Goal: Task Accomplishment & Management: Manage account settings

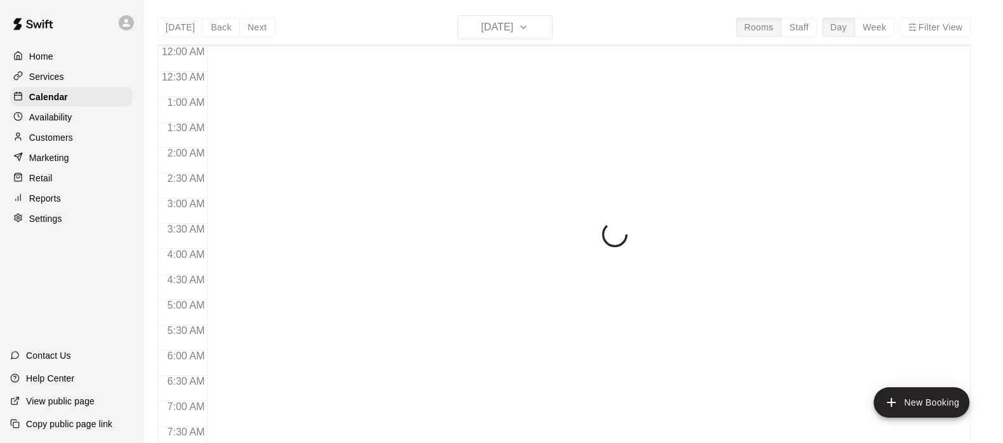
scroll to position [704, 0]
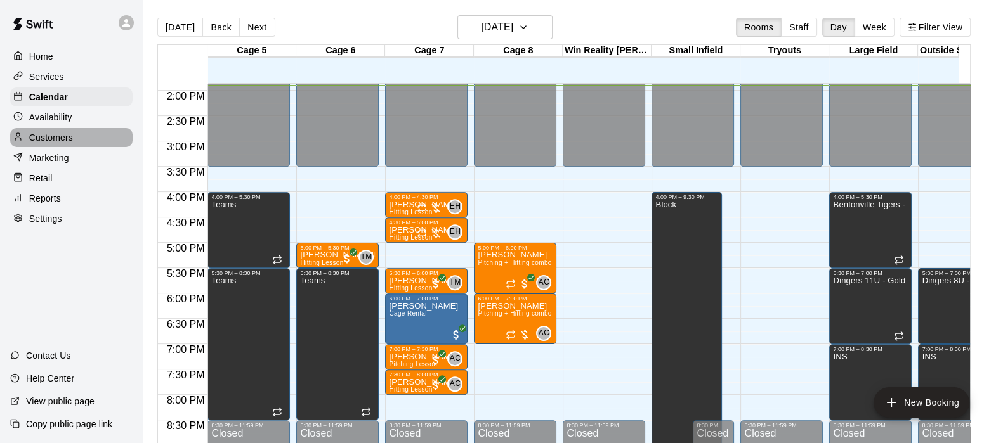
click at [49, 144] on p "Customers" at bounding box center [51, 137] width 44 height 13
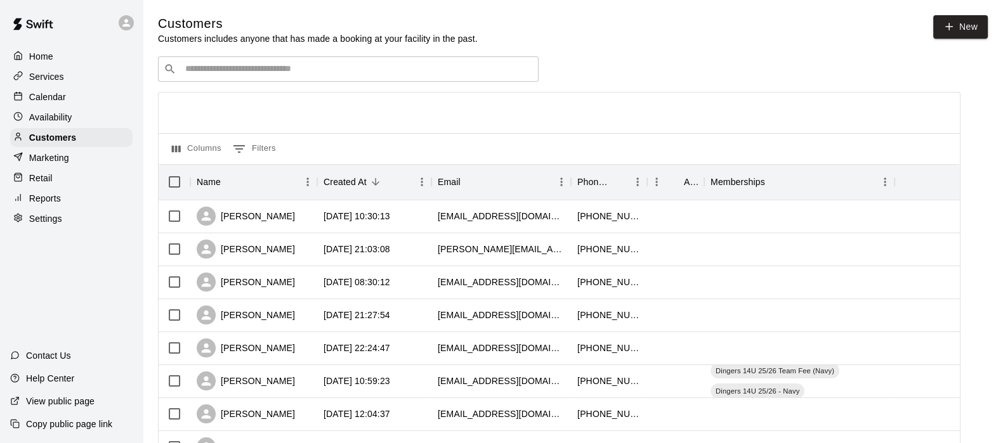
click at [202, 67] on input "Search customers by name or email" at bounding box center [356, 69] width 351 height 13
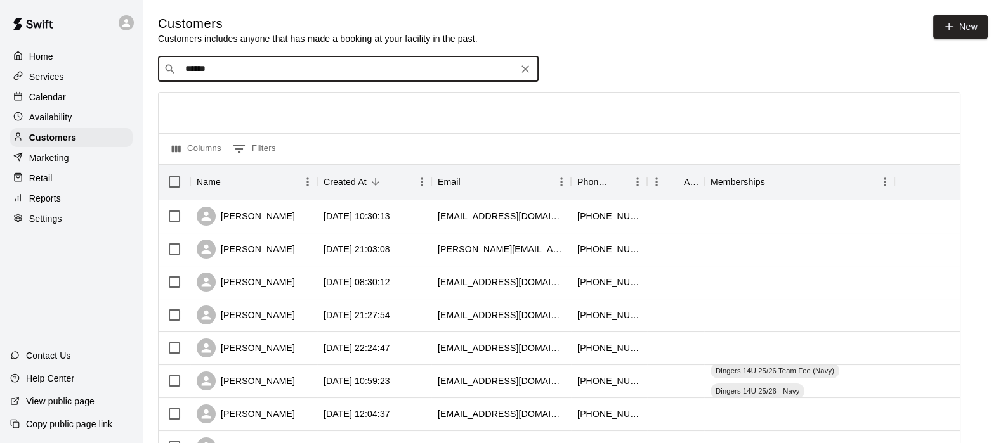
type input "******"
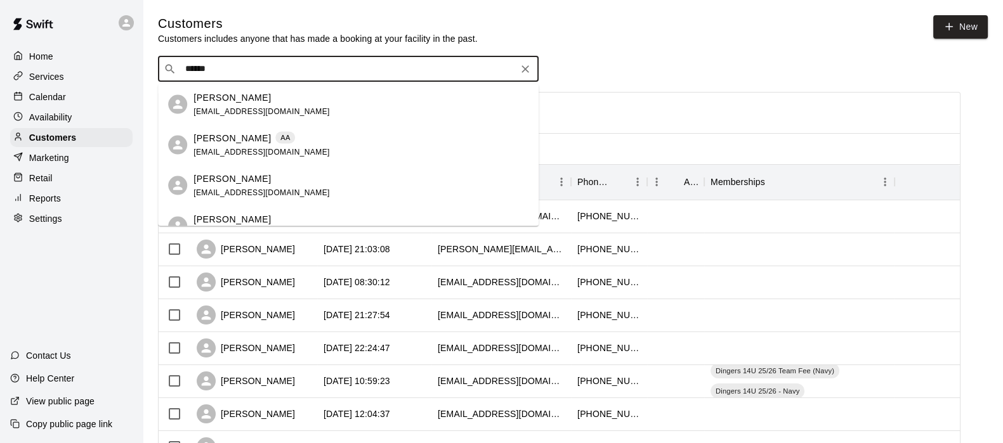
click at [233, 147] on span "[EMAIL_ADDRESS][DOMAIN_NAME]" at bounding box center [261, 151] width 136 height 9
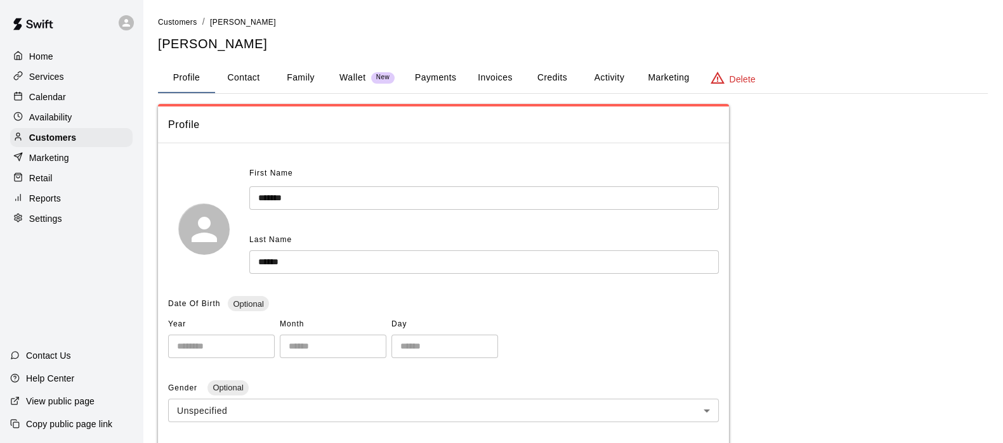
click at [595, 80] on button "Activity" at bounding box center [608, 78] width 57 height 30
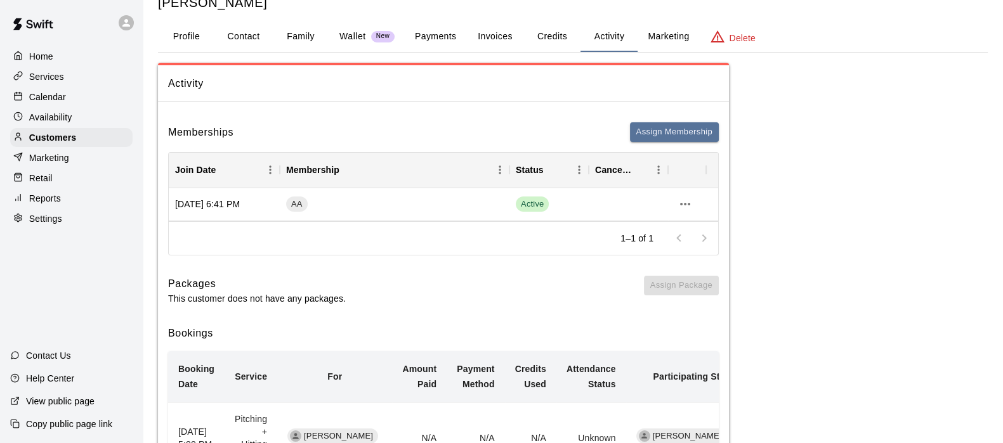
scroll to position [39, 0]
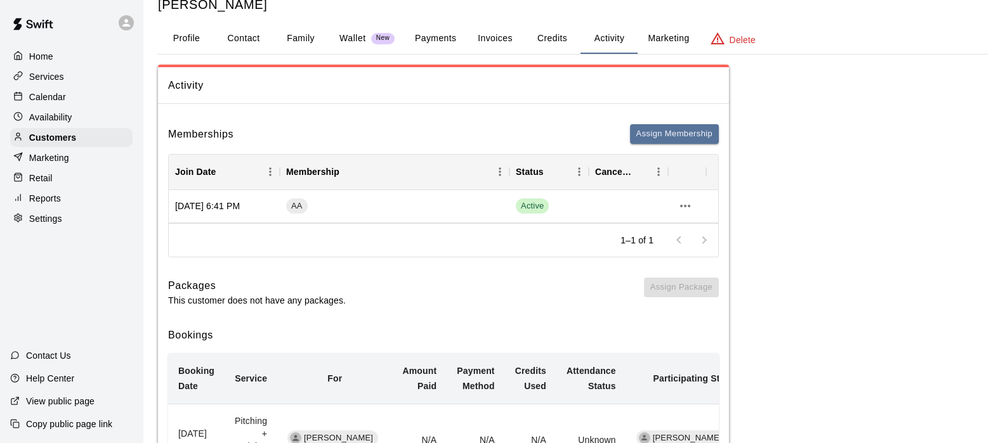
click at [460, 42] on button "Payments" at bounding box center [436, 38] width 62 height 30
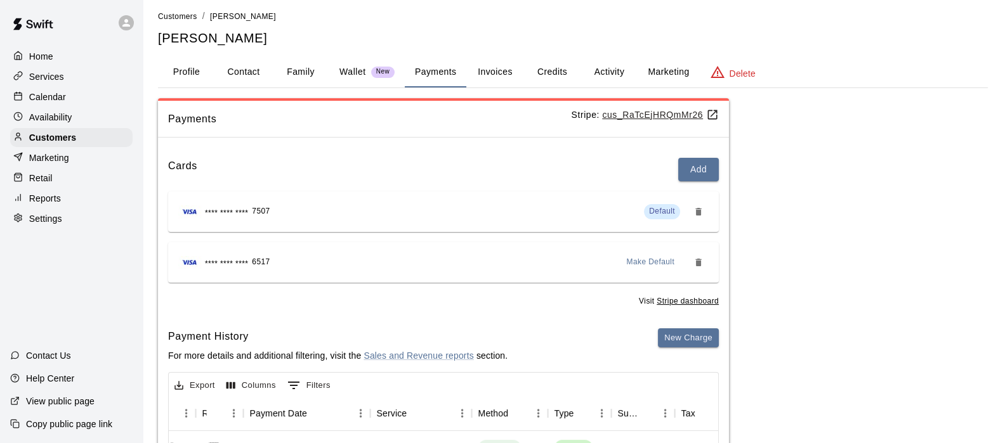
scroll to position [0, 0]
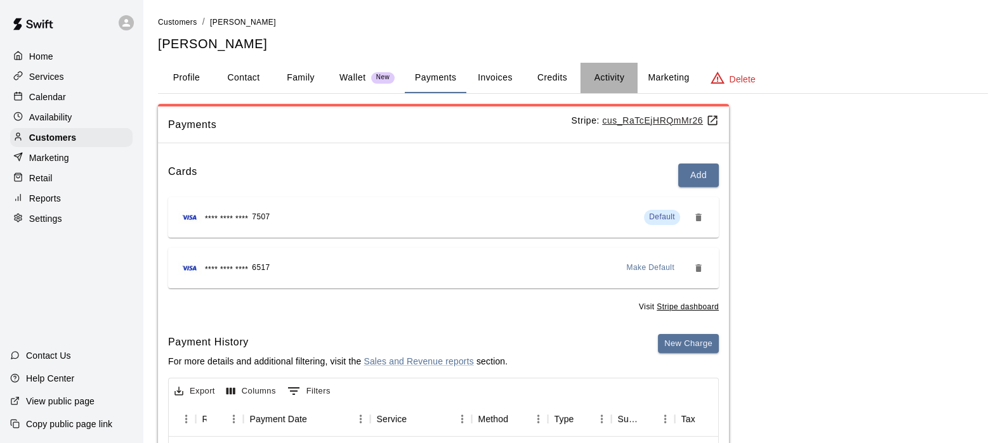
click at [606, 77] on button "Activity" at bounding box center [608, 78] width 57 height 30
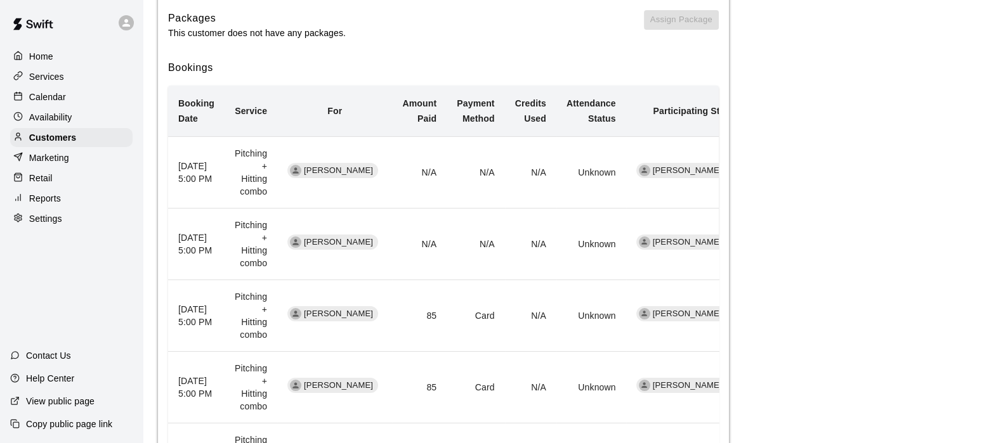
scroll to position [308, 0]
click at [41, 95] on p "Calendar" at bounding box center [47, 97] width 37 height 13
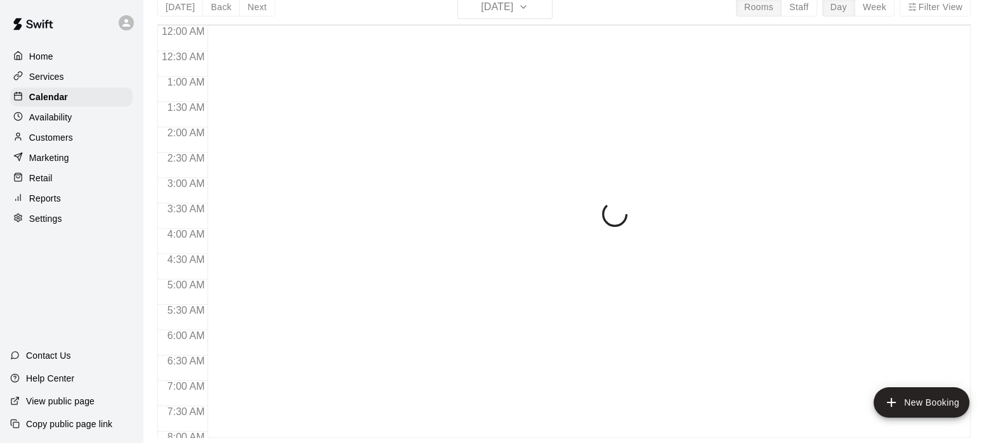
click at [41, 95] on p "Calendar" at bounding box center [48, 97] width 39 height 13
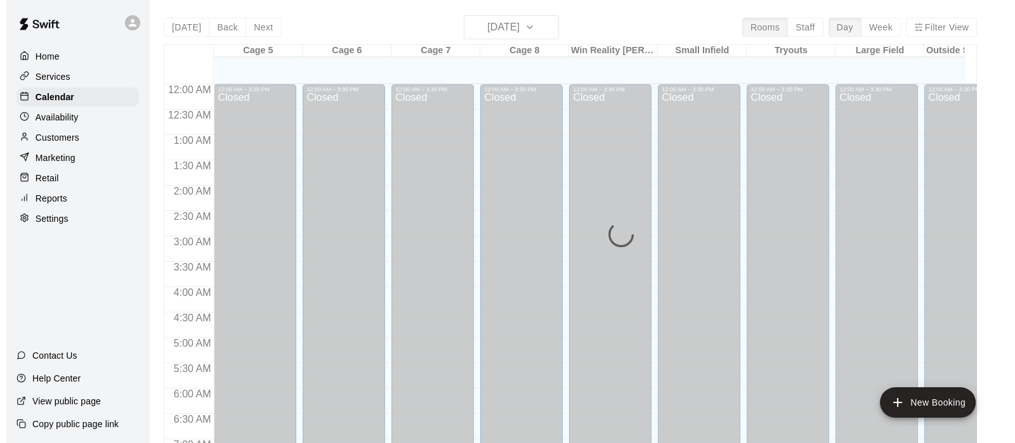
scroll to position [708, 0]
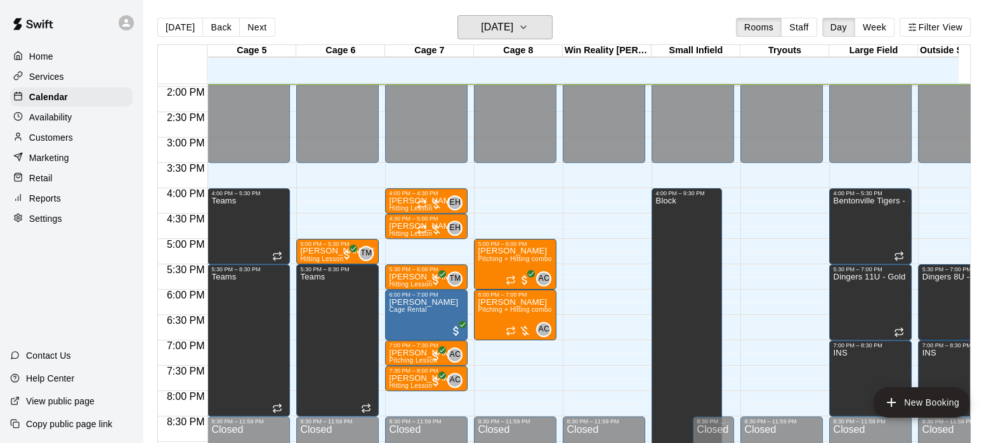
click at [495, 23] on h6 "[DATE]" at bounding box center [497, 27] width 32 height 18
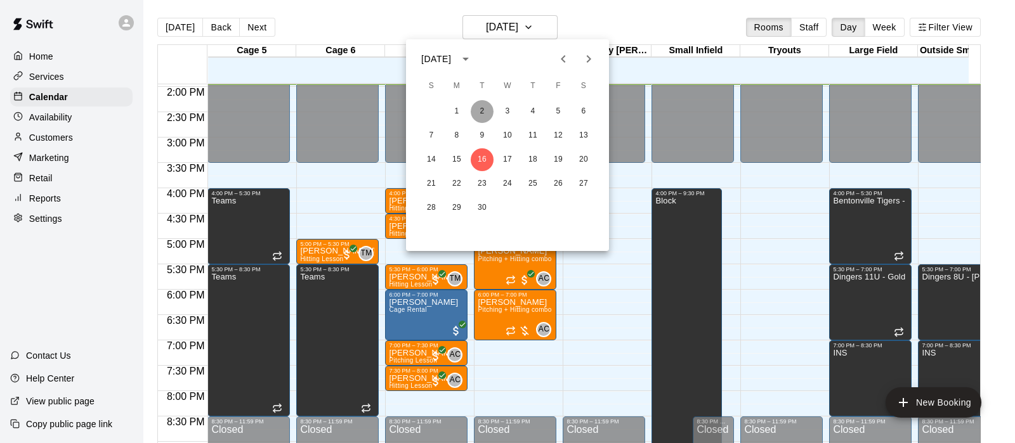
click at [486, 109] on button "2" at bounding box center [482, 111] width 23 height 23
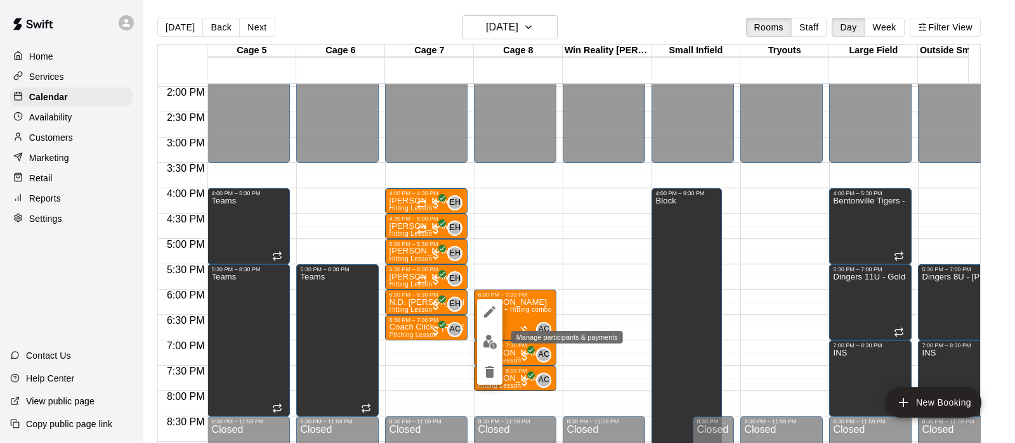
click at [485, 339] on img "edit" at bounding box center [490, 342] width 15 height 15
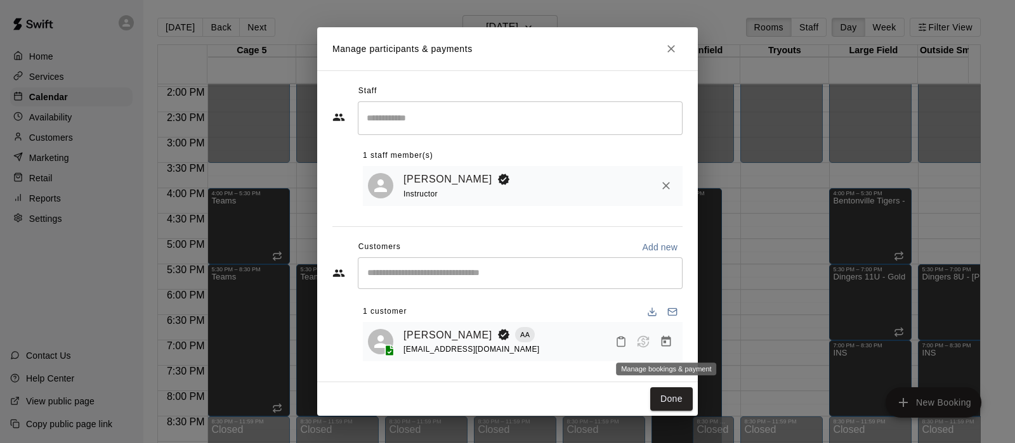
click at [669, 336] on icon "Manage bookings & payment" at bounding box center [665, 341] width 13 height 13
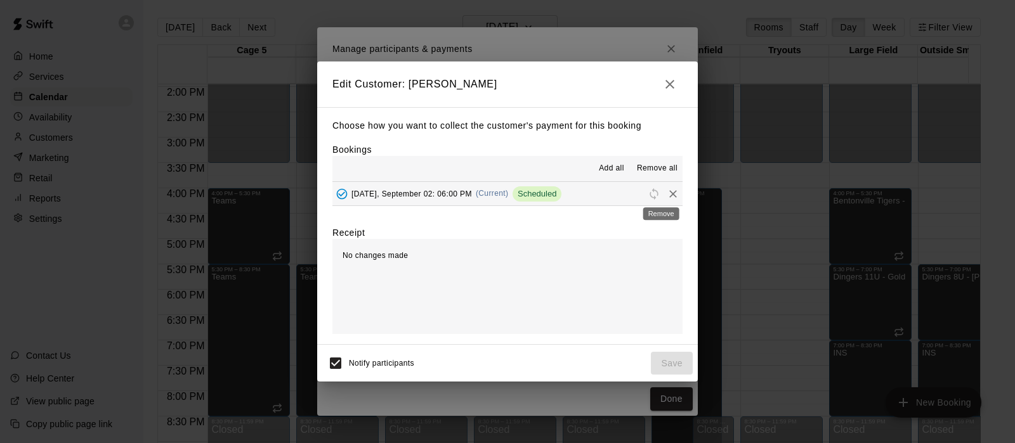
click at [666, 194] on icon "Remove" at bounding box center [672, 194] width 13 height 13
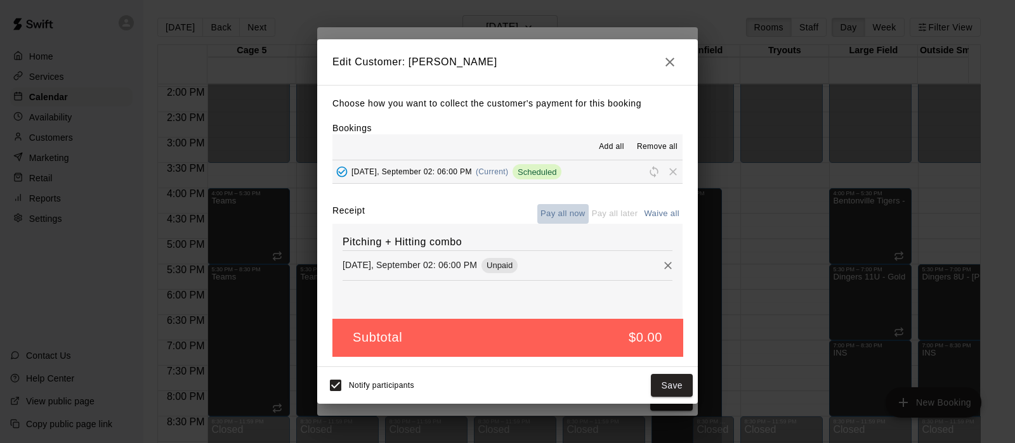
click at [558, 212] on button "Pay all now" at bounding box center [562, 214] width 51 height 20
click at [569, 220] on button "Pay all now" at bounding box center [562, 214] width 51 height 20
click at [666, 378] on button "Save" at bounding box center [672, 385] width 42 height 23
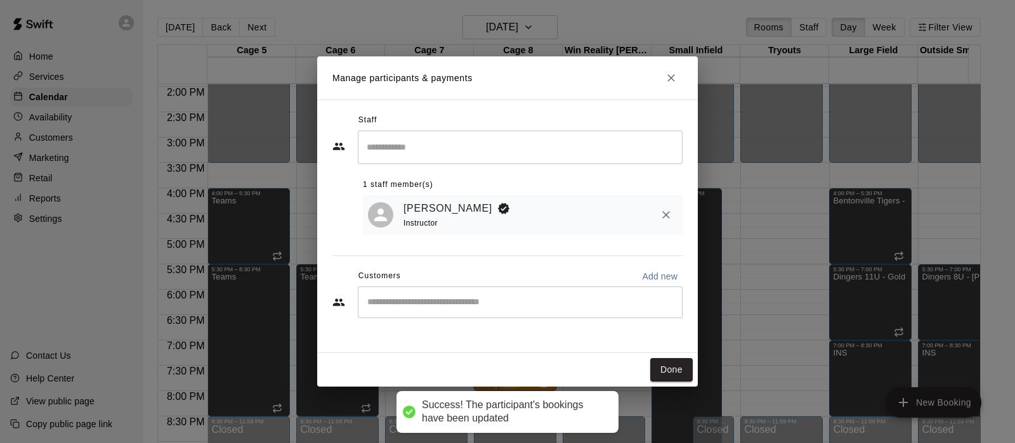
click at [568, 301] on input "Start typing to search customers..." at bounding box center [519, 302] width 313 height 13
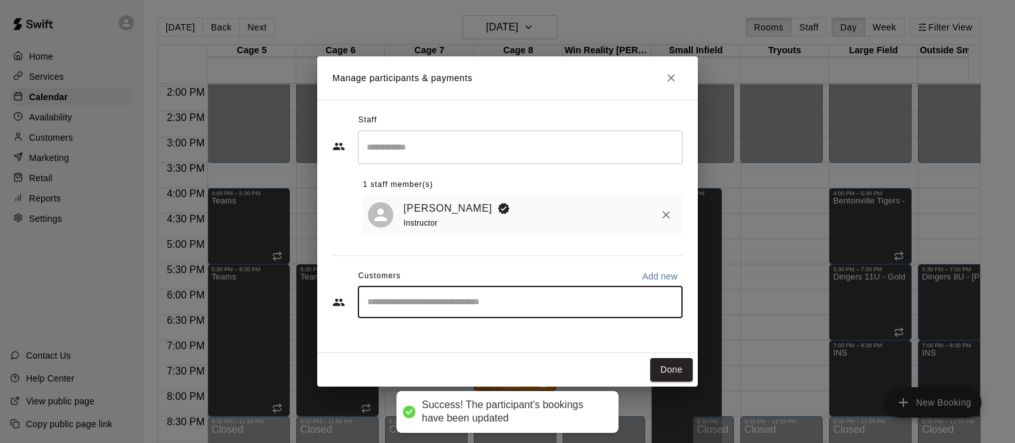
type input "*"
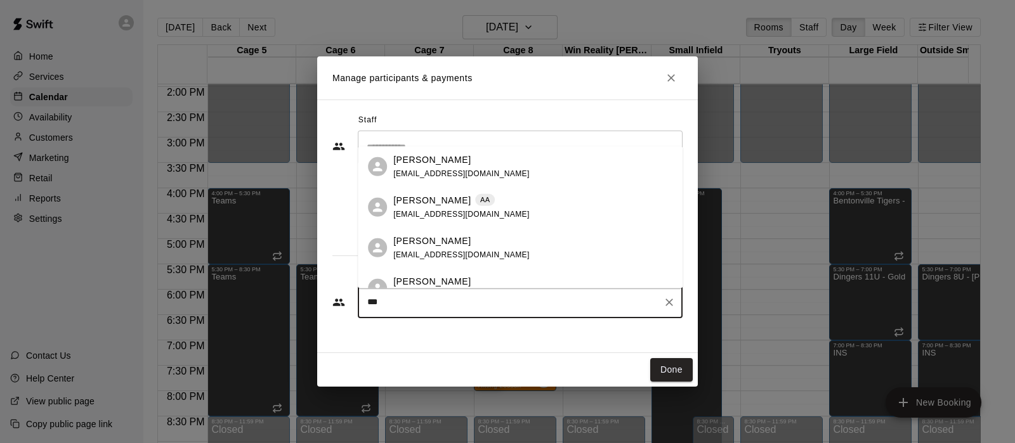
type input "****"
click at [423, 245] on p "[PERSON_NAME]" at bounding box center [431, 241] width 77 height 13
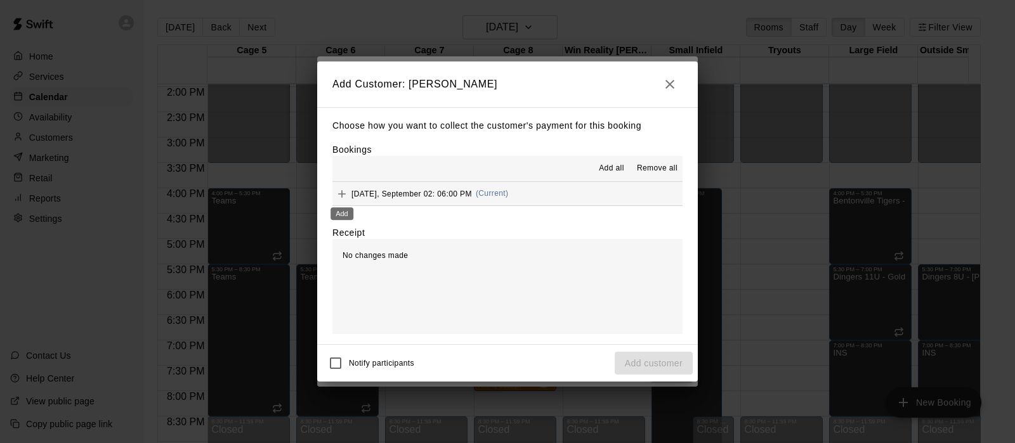
click at [342, 196] on icon "Add" at bounding box center [342, 194] width 8 height 8
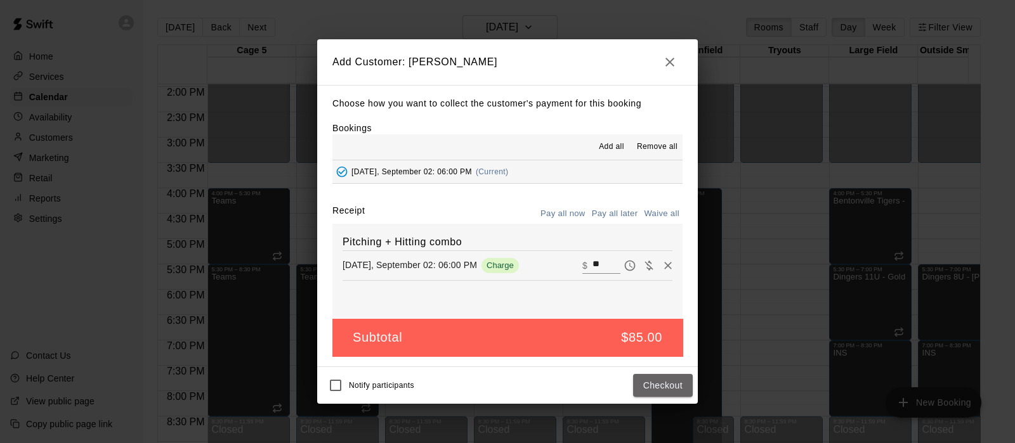
click at [664, 385] on button "Checkout" at bounding box center [663, 385] width 60 height 23
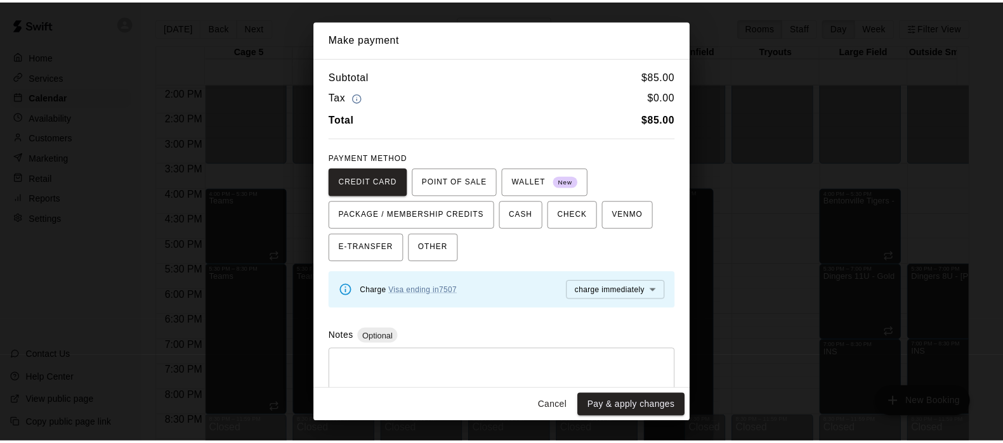
scroll to position [29, 0]
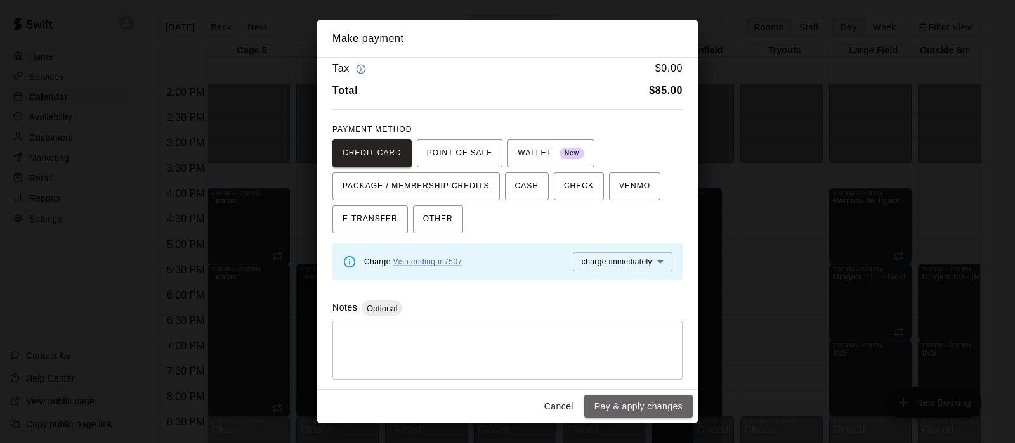
click at [625, 405] on button "Pay & apply changes" at bounding box center [638, 406] width 108 height 23
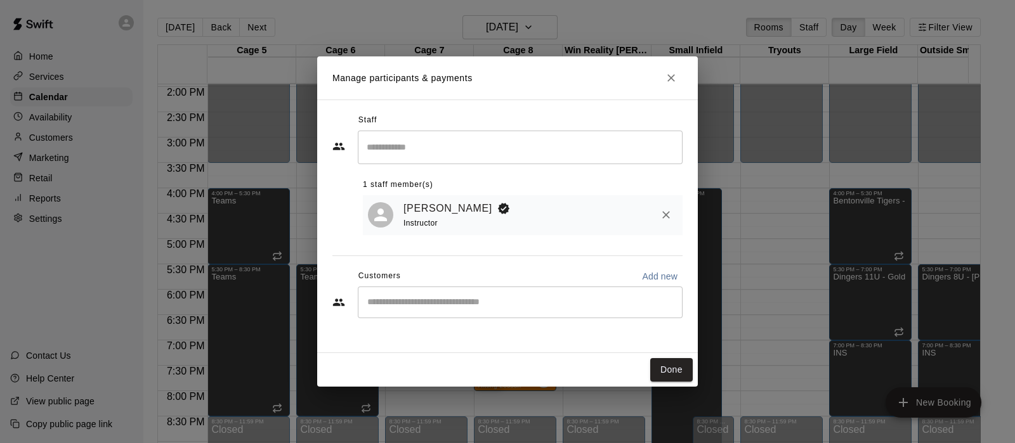
click at [519, 306] on input "Start typing to search customers..." at bounding box center [519, 302] width 313 height 13
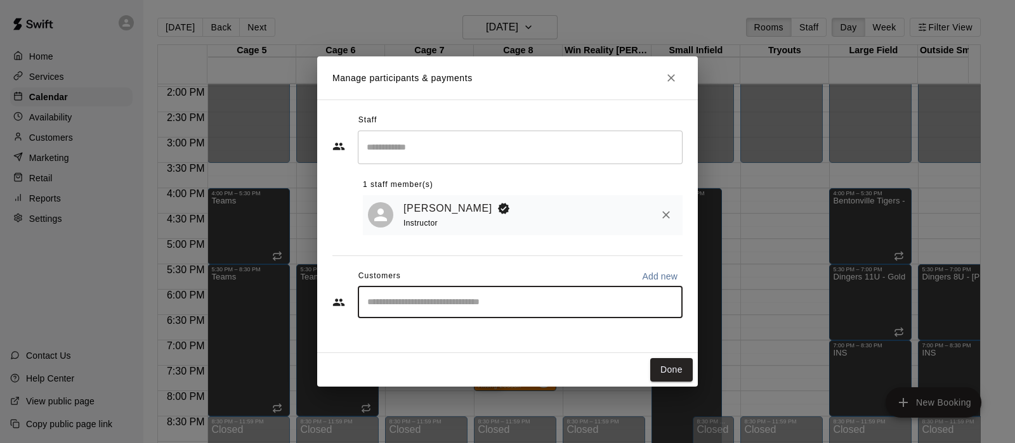
click at [519, 306] on input "Start typing to search customers..." at bounding box center [519, 302] width 313 height 13
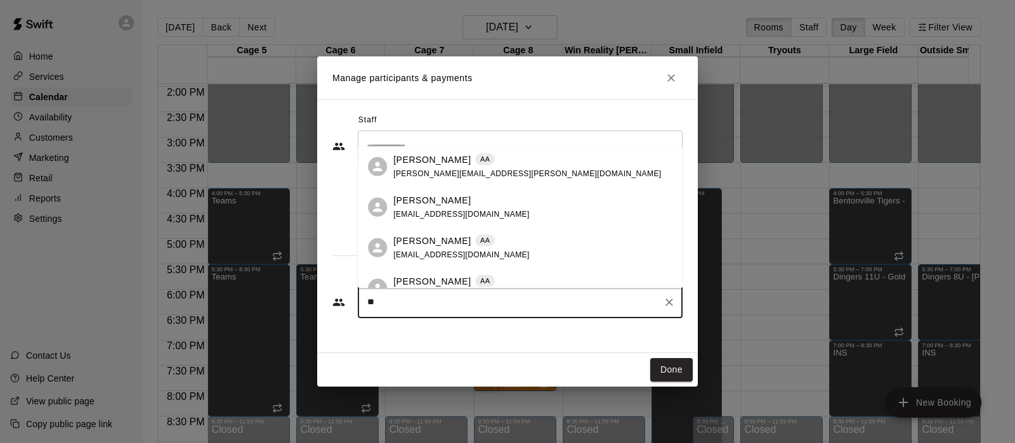
type input "*"
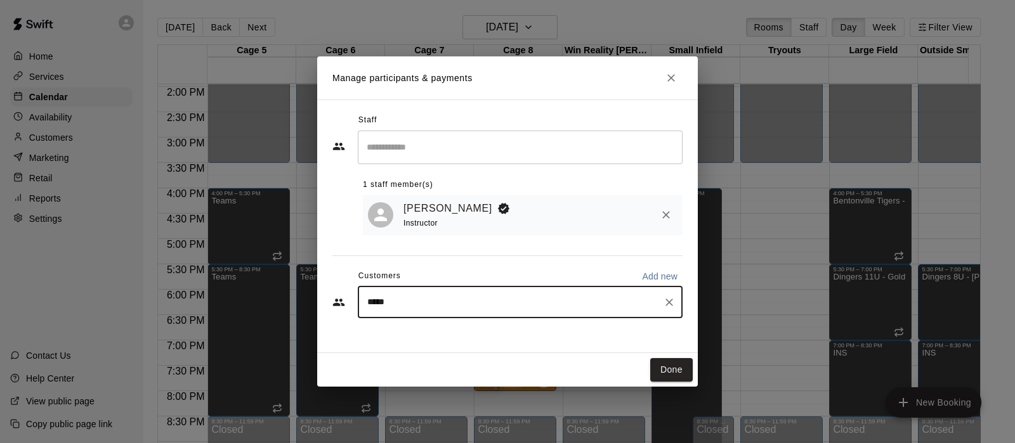
type input "******"
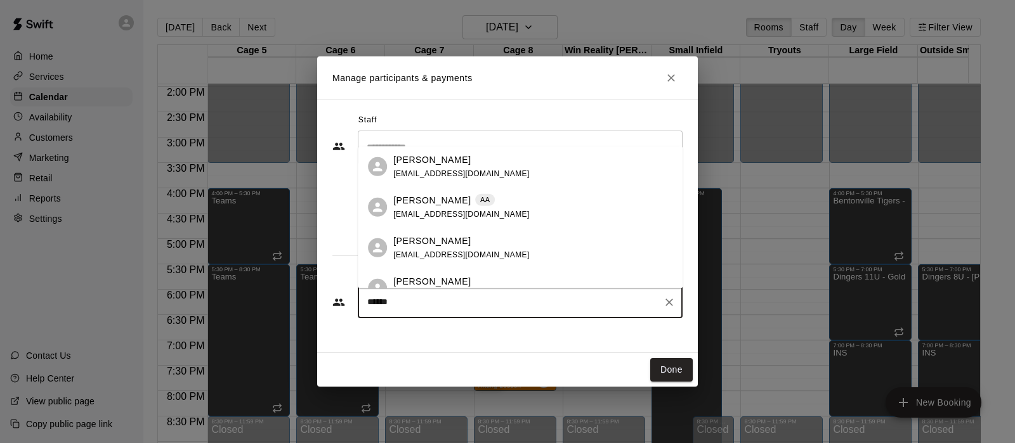
click at [400, 197] on p "[PERSON_NAME]" at bounding box center [431, 200] width 77 height 13
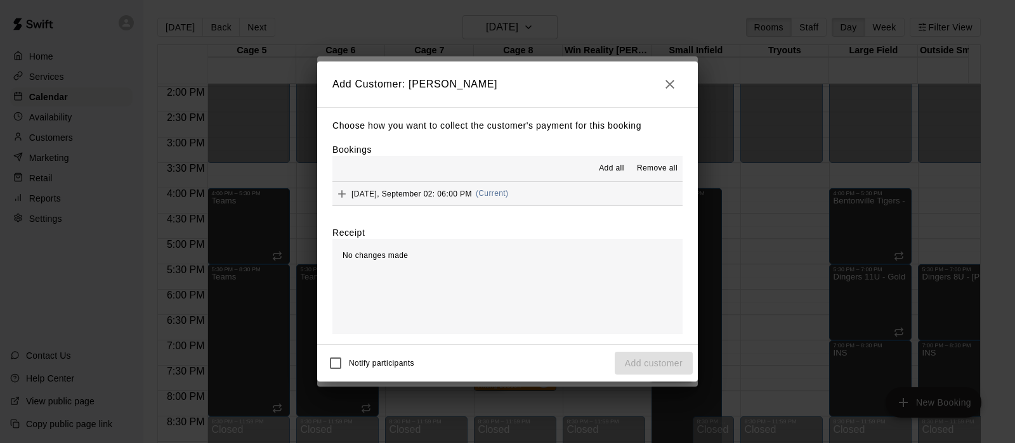
click at [406, 198] on span "[DATE], September 02: 06:00 PM" at bounding box center [411, 193] width 120 height 9
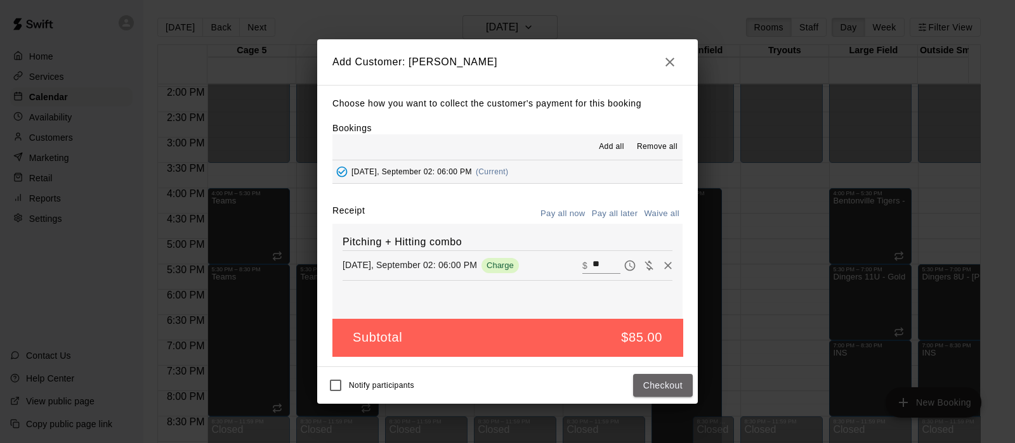
click at [668, 378] on button "Checkout" at bounding box center [663, 385] width 60 height 23
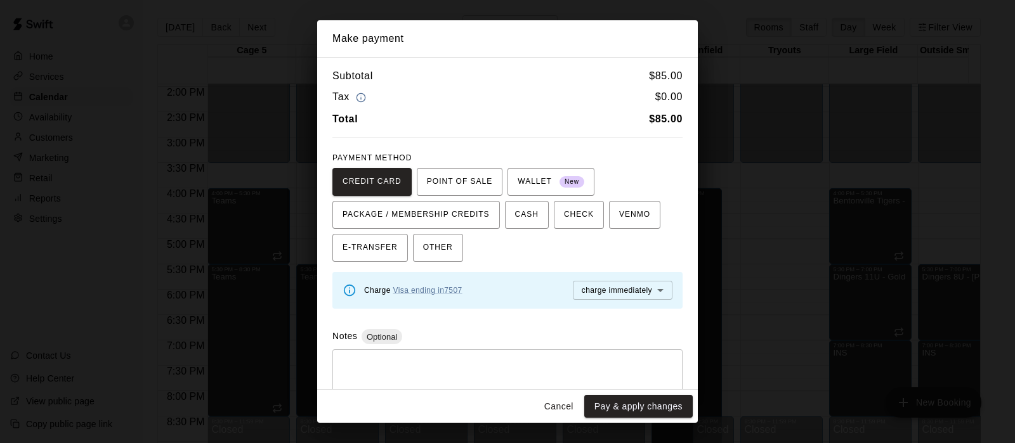
click at [445, 286] on link "Visa ending in 7507" at bounding box center [427, 290] width 69 height 9
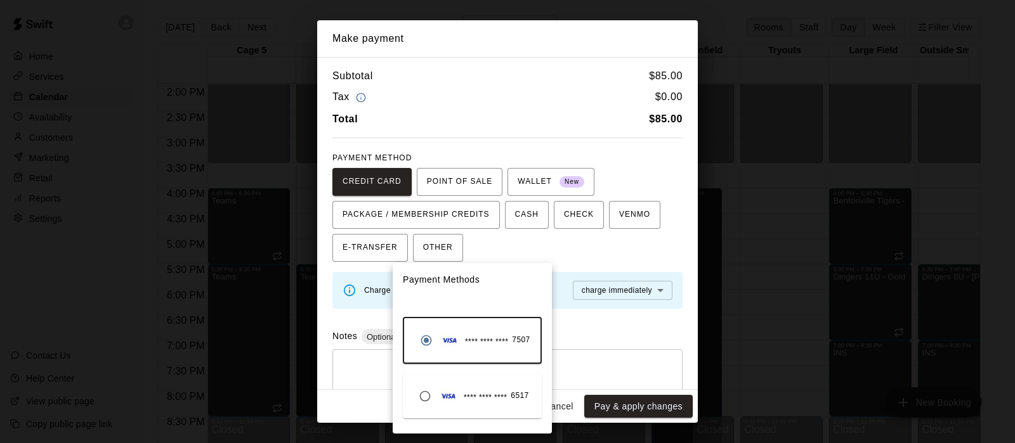
click at [488, 398] on span "**** **** ****" at bounding box center [485, 398] width 43 height 13
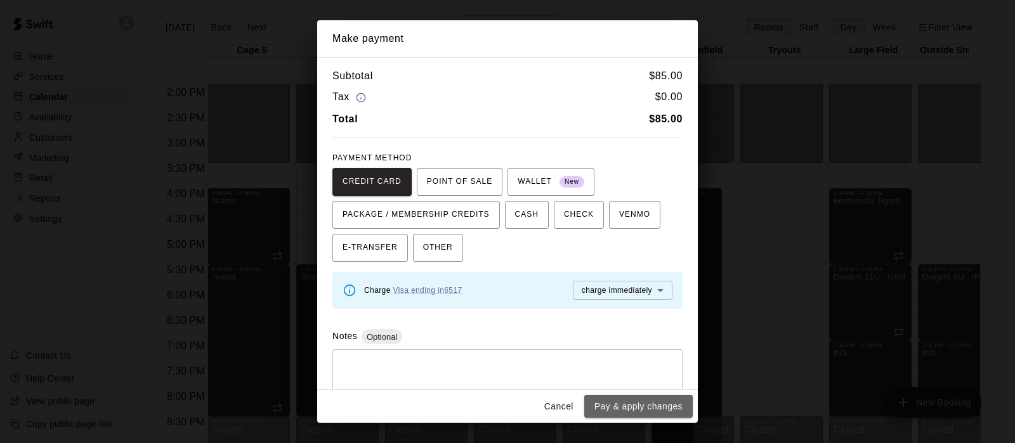
click at [597, 408] on button "Pay & apply changes" at bounding box center [638, 406] width 108 height 23
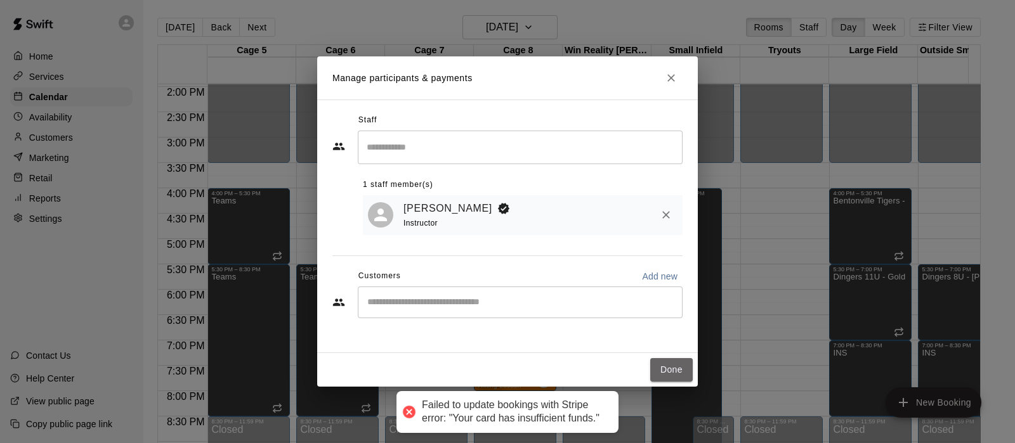
click at [656, 365] on button "Done" at bounding box center [671, 369] width 42 height 23
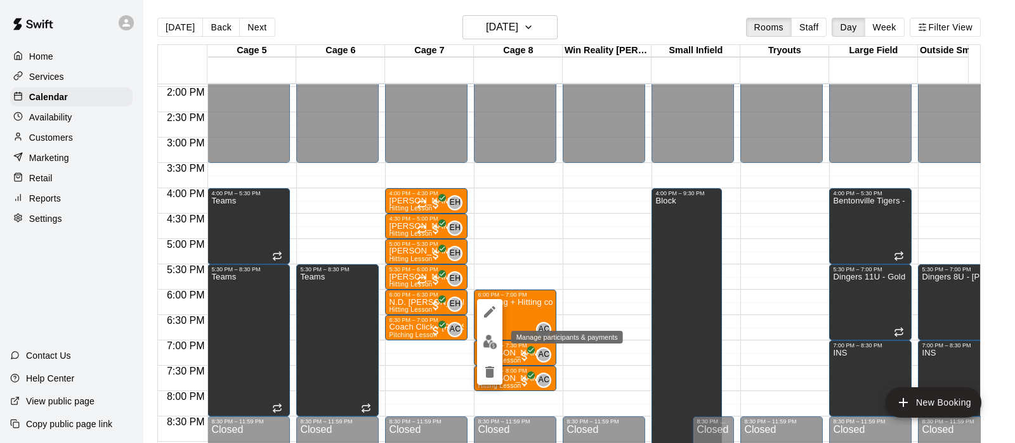
click at [485, 335] on img "edit" at bounding box center [490, 342] width 15 height 15
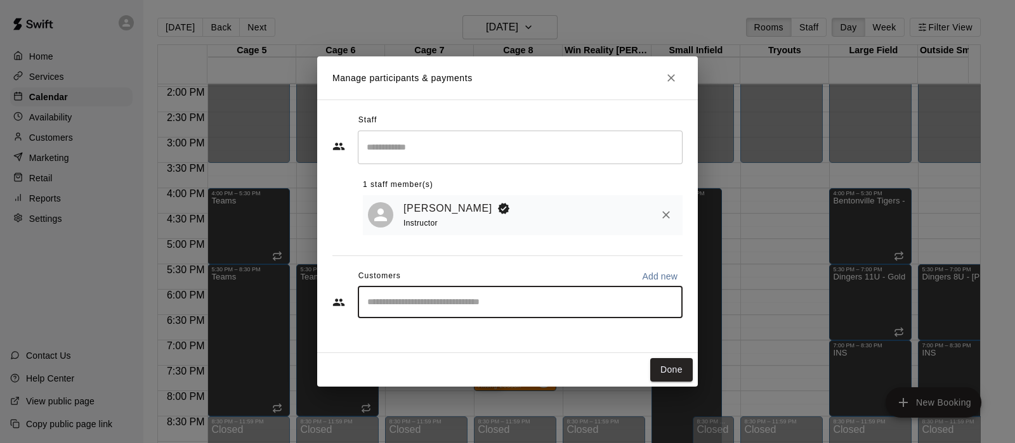
click at [456, 307] on input "Start typing to search customers..." at bounding box center [519, 302] width 313 height 13
type input "****"
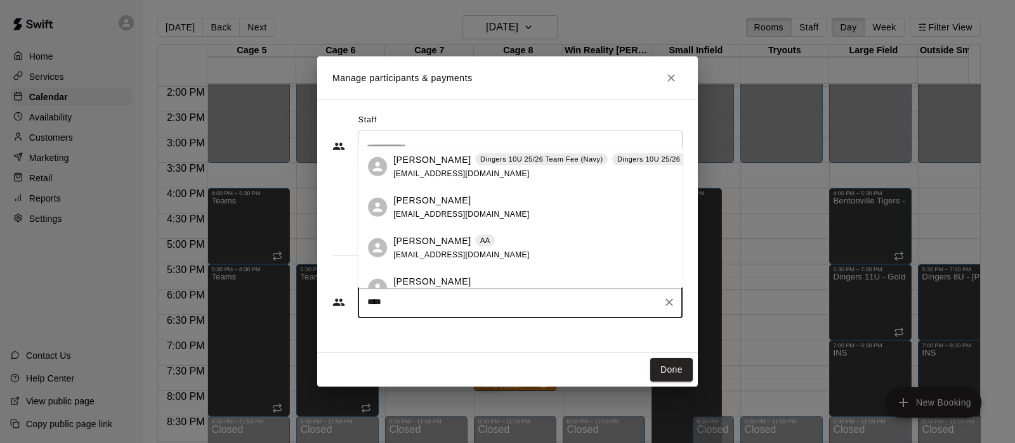
click at [407, 248] on div "[PERSON_NAME] AA [EMAIL_ADDRESS][DOMAIN_NAME]" at bounding box center [461, 248] width 136 height 27
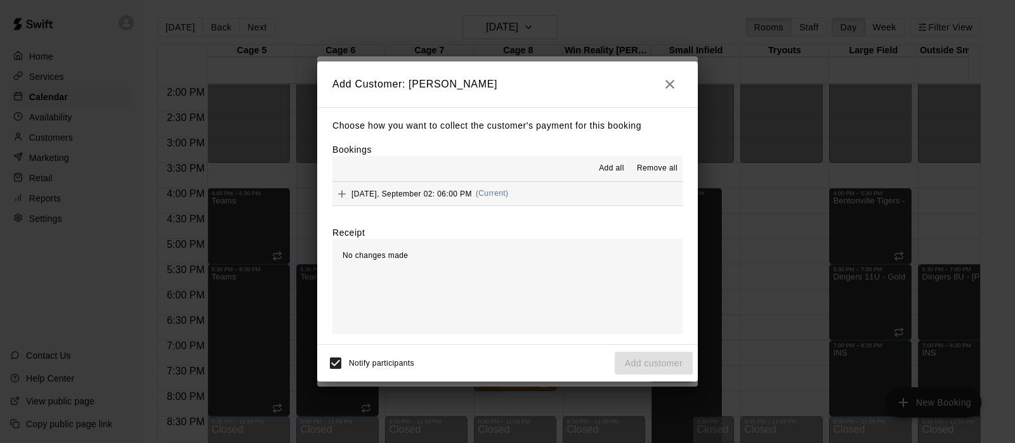
click at [602, 170] on span "Add all" at bounding box center [611, 168] width 25 height 13
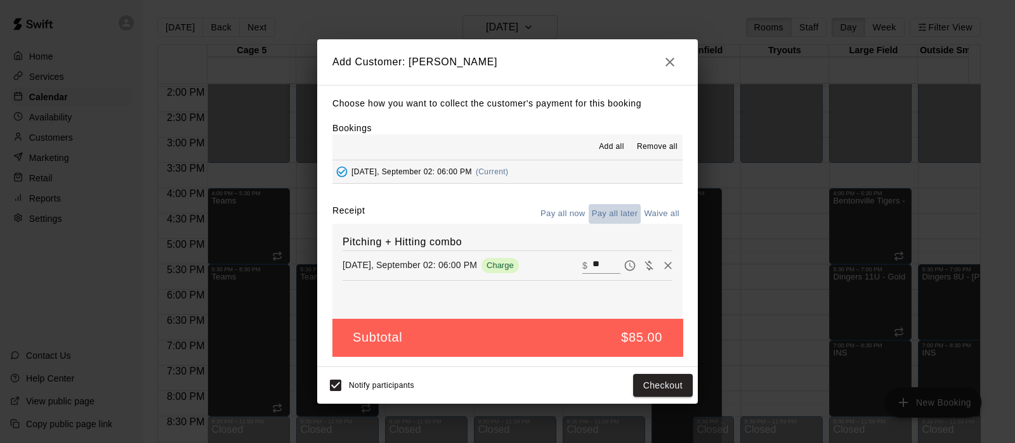
click at [612, 219] on button "Pay all later" at bounding box center [614, 214] width 53 height 20
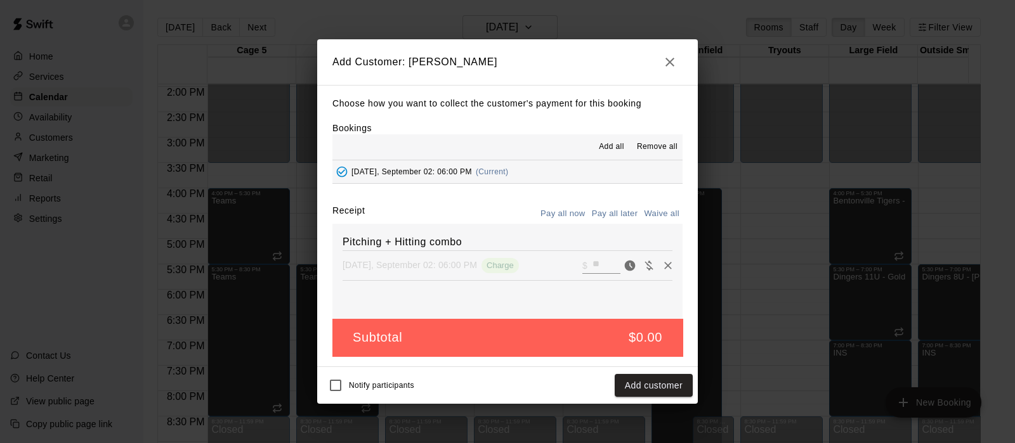
click at [620, 382] on button "Add customer" at bounding box center [653, 385] width 78 height 23
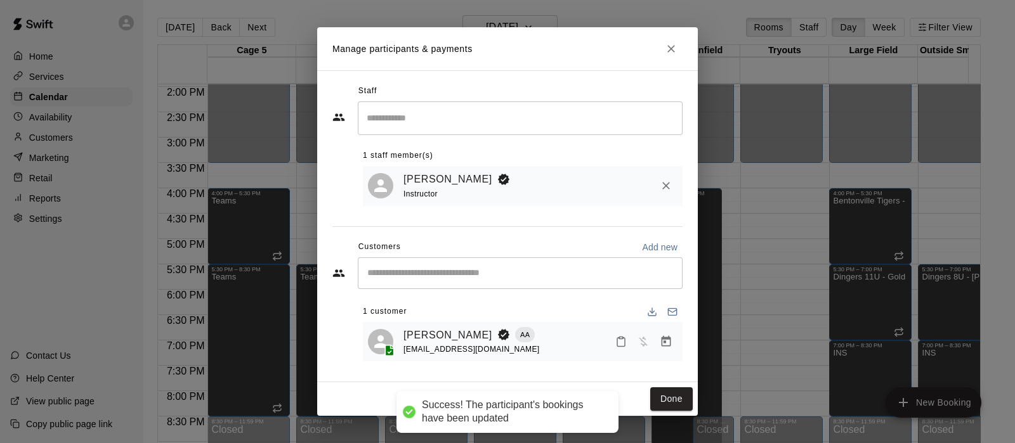
click at [663, 398] on button "Done" at bounding box center [671, 398] width 42 height 23
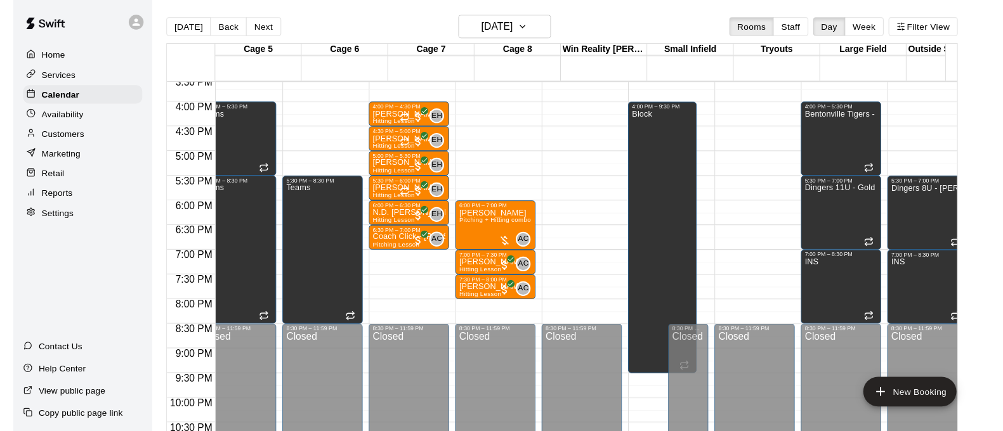
scroll to position [0, 37]
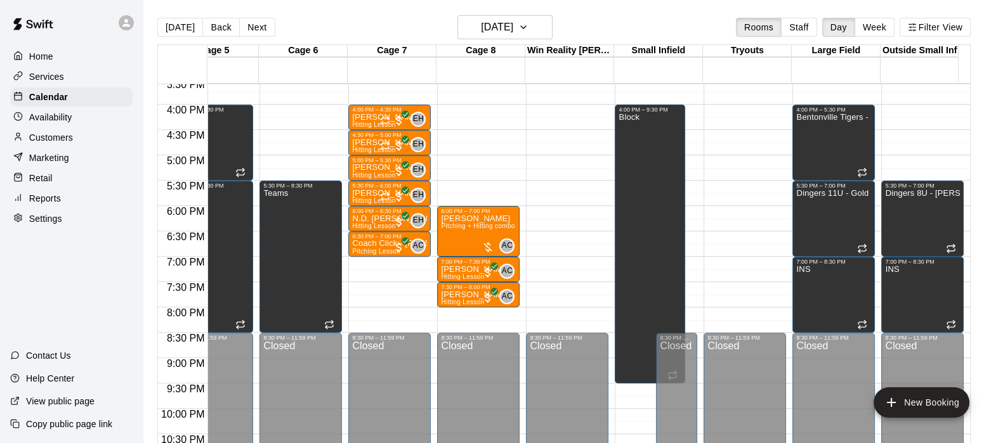
click at [57, 205] on p "Reports" at bounding box center [45, 198] width 32 height 13
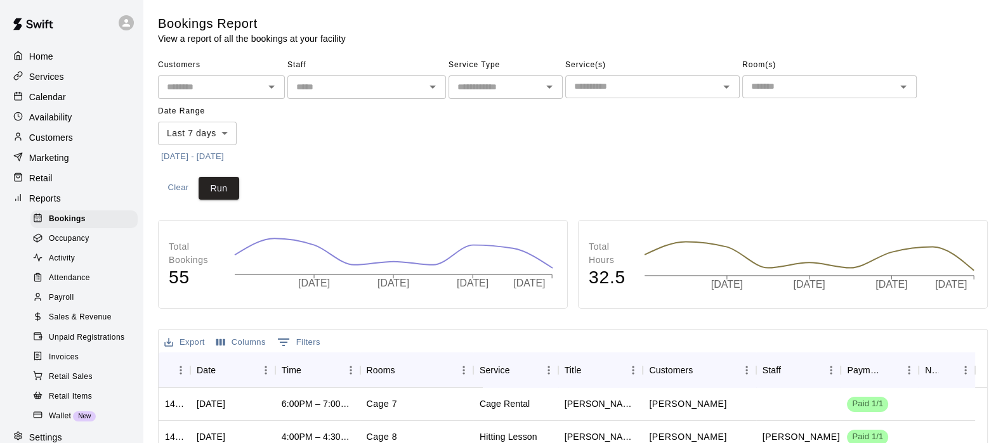
click at [476, 98] on div "​" at bounding box center [505, 86] width 114 height 23
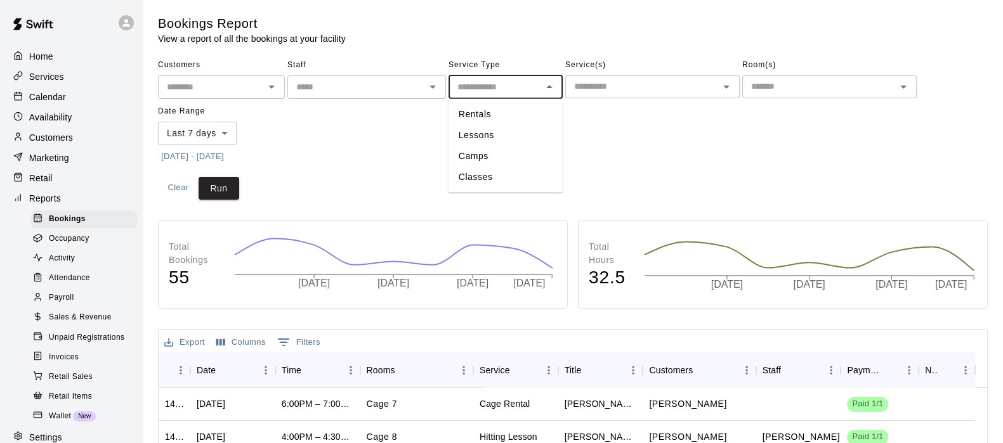
click at [472, 139] on li "Lessons" at bounding box center [505, 135] width 114 height 21
type input "*******"
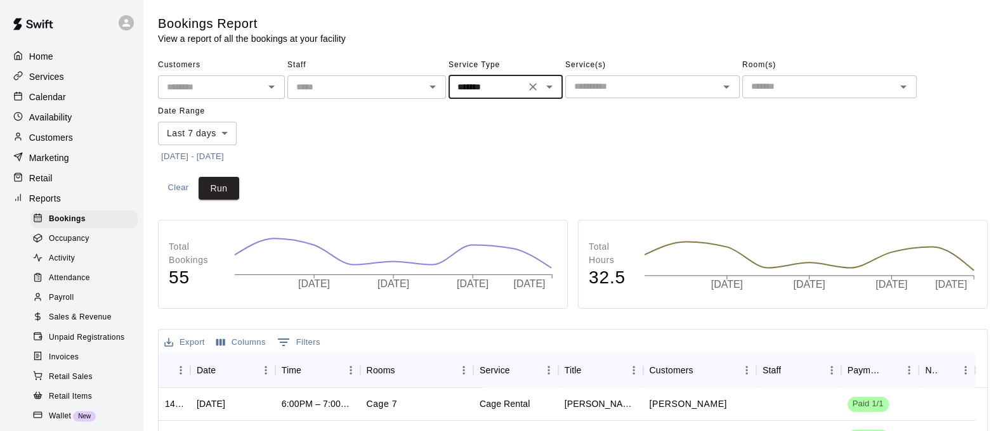
click at [186, 133] on body "Home Services Calendar Availability Customers Marketing Retail Reports Bookings…" at bounding box center [501, 389] width 1003 height 778
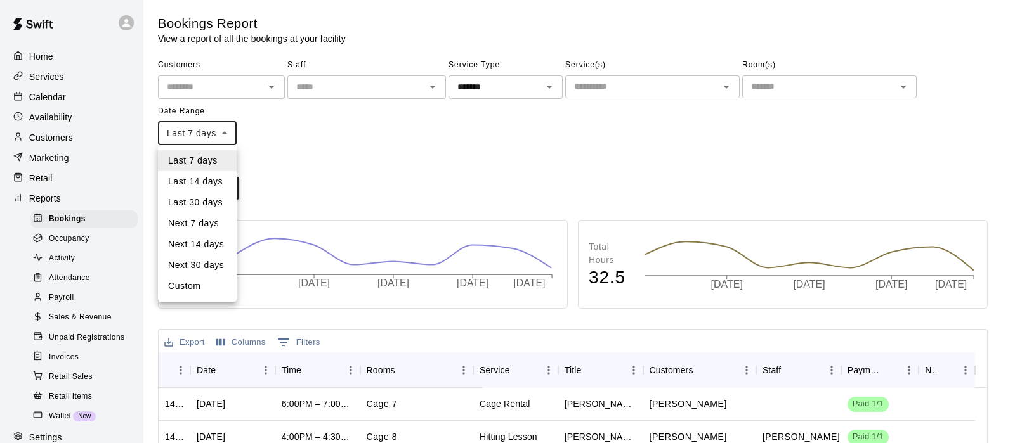
click at [197, 202] on li "Last 30 days" at bounding box center [197, 202] width 79 height 21
type input "*****"
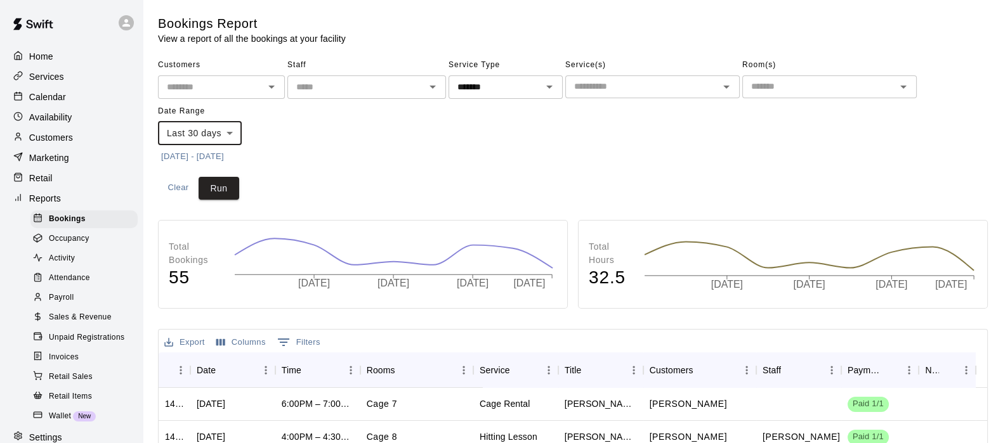
click at [215, 186] on button "Run" at bounding box center [218, 188] width 41 height 23
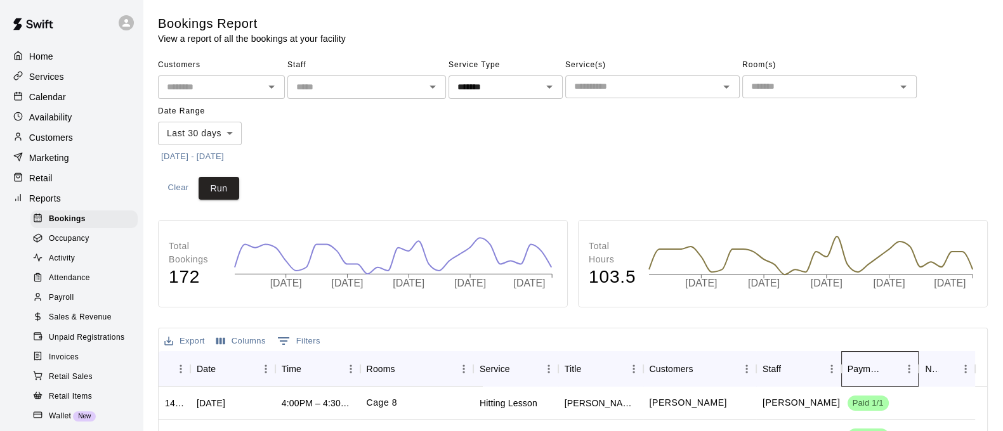
click at [848, 368] on div "Payment" at bounding box center [864, 369] width 35 height 36
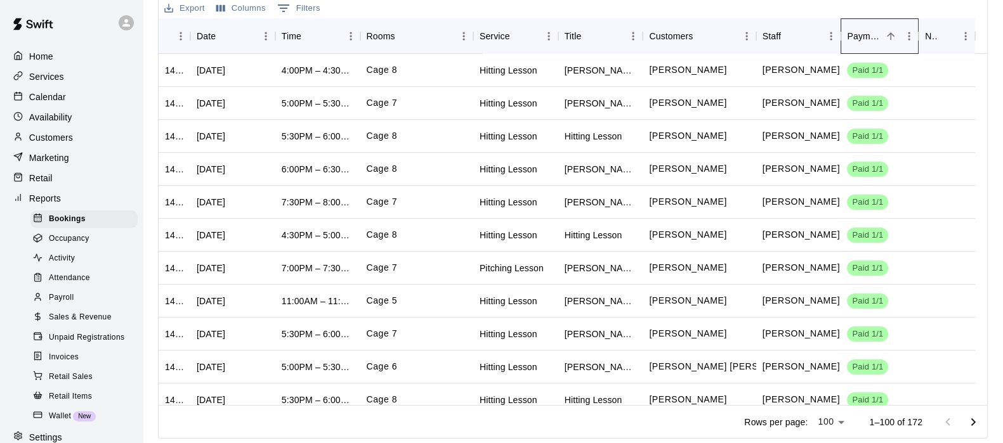
click at [859, 38] on div "Payment" at bounding box center [864, 36] width 35 height 36
